Goal: Transaction & Acquisition: Book appointment/travel/reservation

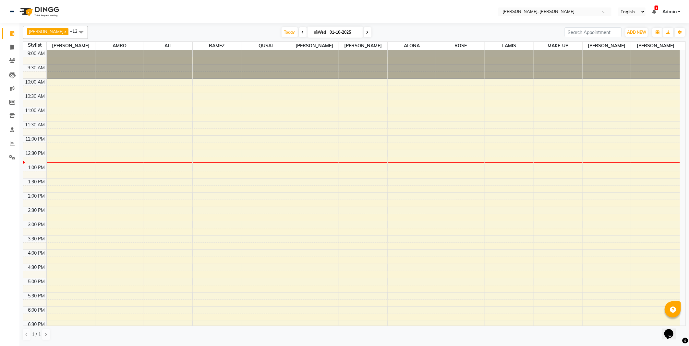
click at [162, 153] on td at bounding box center [362, 153] width 633 height 7
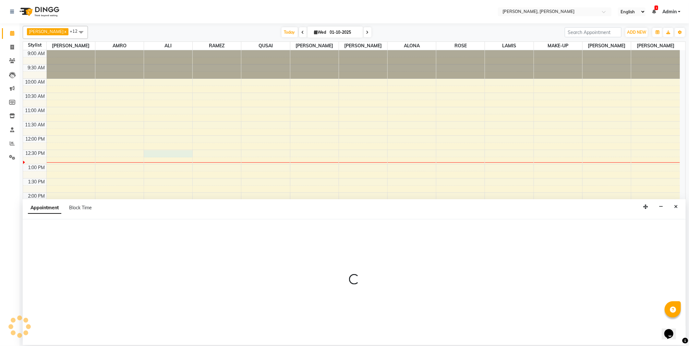
select select "59741"
select select "750"
select select "tentative"
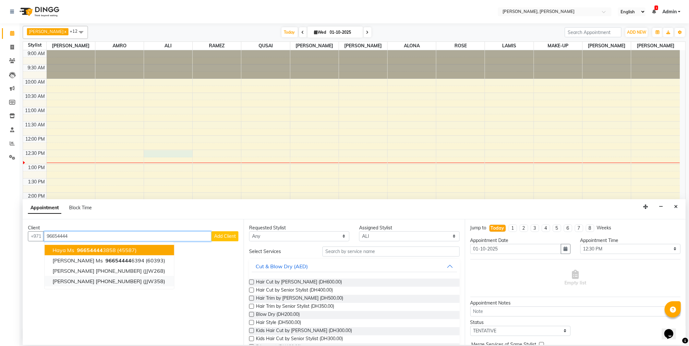
click at [98, 286] on button "[PERSON_NAME] [PHONE_NUMBER] (JJW358)" at bounding box center [109, 281] width 129 height 10
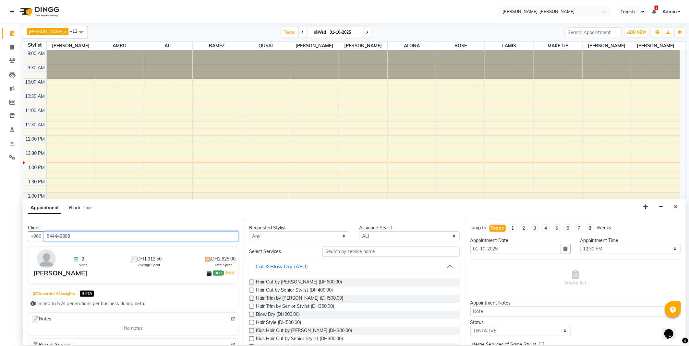
type input "544449898"
click at [294, 235] on select "Any [PERSON_NAME] [PERSON_NAME] ALYA [PERSON_NAME] AMRO [PERSON_NAME] [PERSON_N…" at bounding box center [299, 237] width 100 height 10
select select "59741"
click at [249, 232] on select "Any [PERSON_NAME] [PERSON_NAME] ALYA [PERSON_NAME] AMRO [PERSON_NAME] [PERSON_N…" at bounding box center [299, 237] width 100 height 10
click at [334, 252] on input "text" at bounding box center [390, 252] width 137 height 10
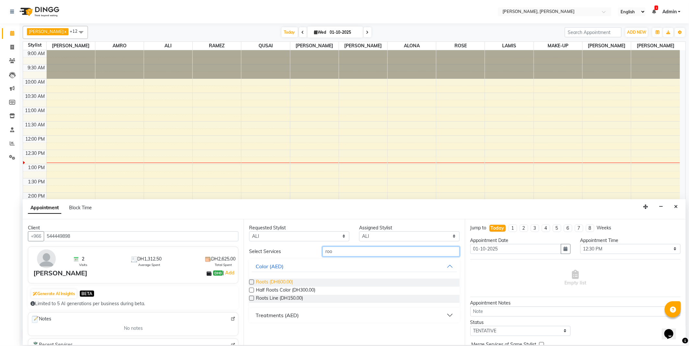
type input "roo"
click at [276, 281] on span "Roots (DH600.00)" at bounding box center [274, 283] width 37 height 8
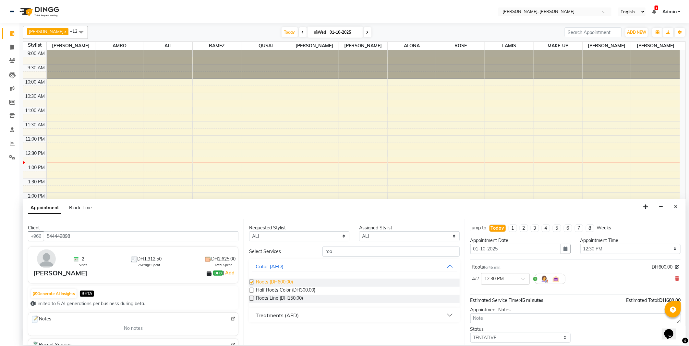
checkbox input "false"
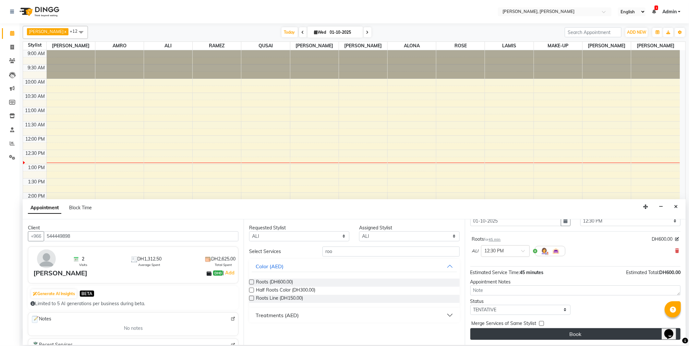
click at [553, 338] on button "Book" at bounding box center [575, 334] width 210 height 12
